Goal: Information Seeking & Learning: Learn about a topic

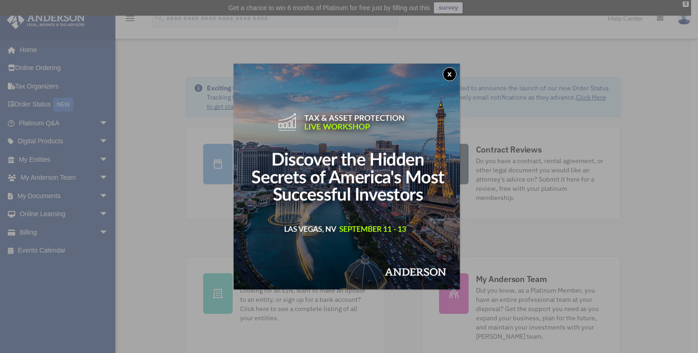
click at [453, 74] on button "x" at bounding box center [449, 74] width 14 height 14
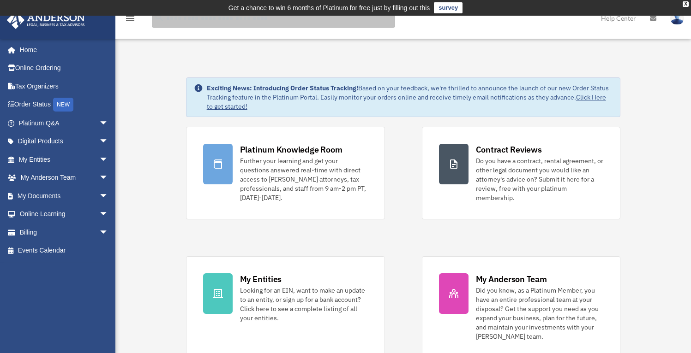
click at [198, 23] on input "search" at bounding box center [273, 18] width 243 height 18
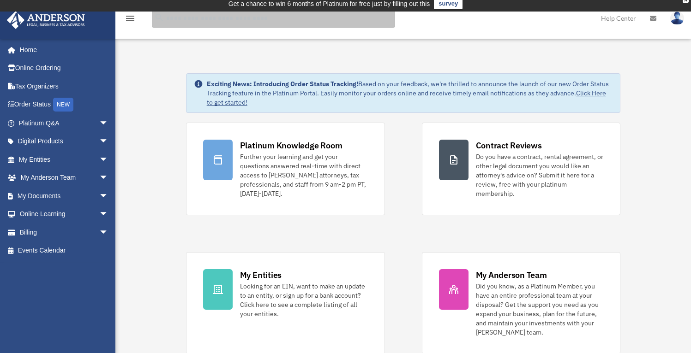
scroll to position [6, 0]
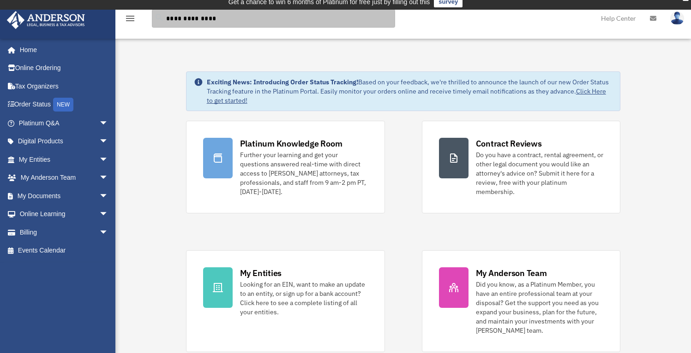
type input "**********"
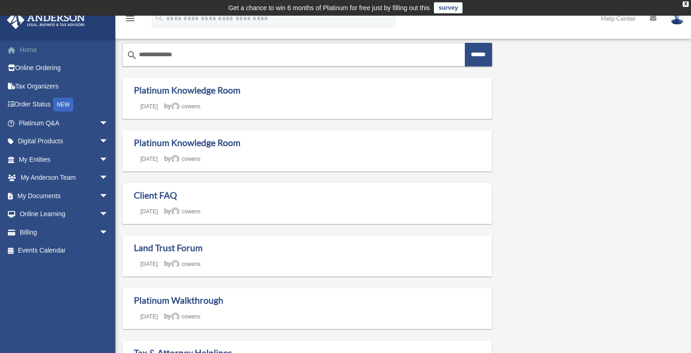
click at [23, 49] on link "Home" at bounding box center [64, 50] width 116 height 18
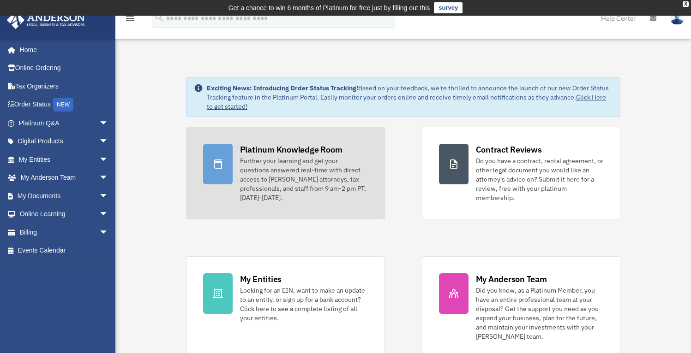
click at [303, 174] on div "Further your learning and get your questions answered real-time with direct acc…" at bounding box center [304, 179] width 128 height 46
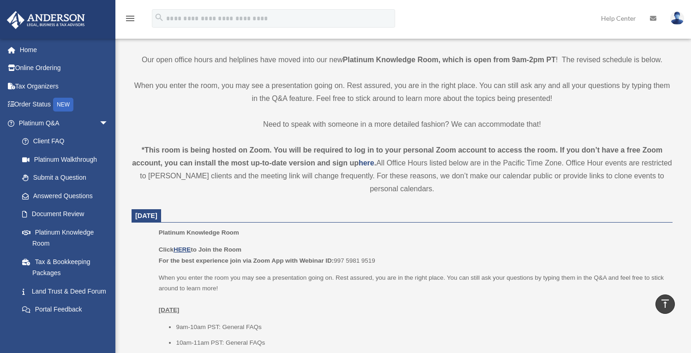
scroll to position [216, 0]
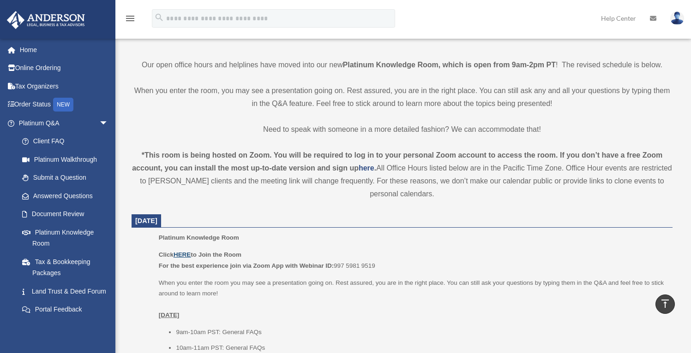
click at [186, 255] on u "HERE" at bounding box center [181, 254] width 17 height 7
